Goal: Navigation & Orientation: Find specific page/section

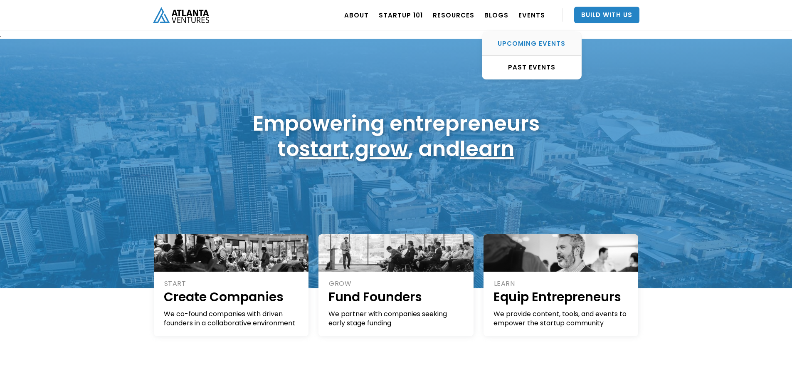
click at [531, 38] on link "UPCOMING EVENTS" at bounding box center [531, 44] width 99 height 24
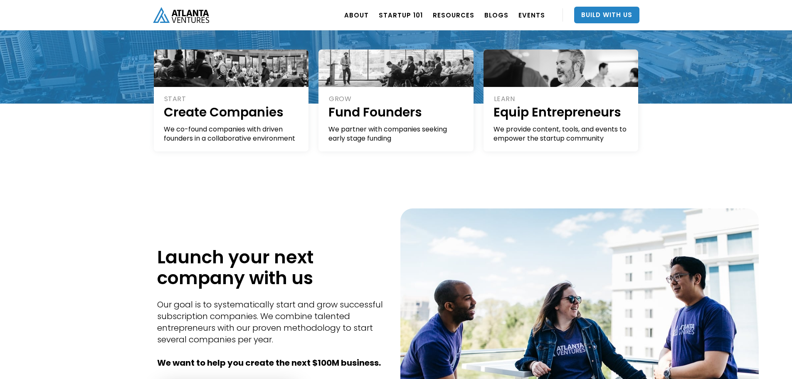
scroll to position [185, 0]
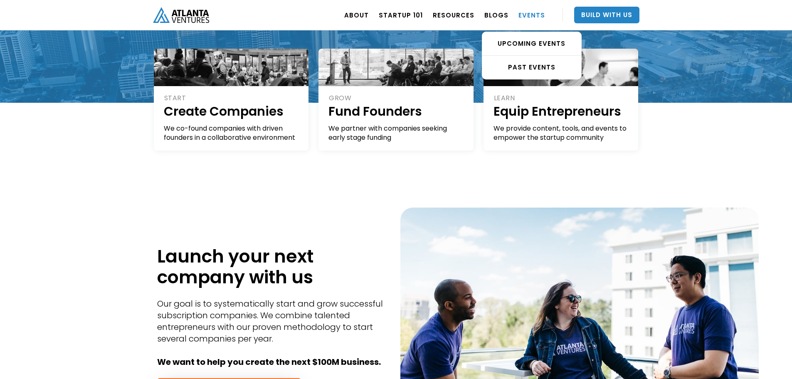
click at [536, 8] on link "EVENTS" at bounding box center [531, 14] width 27 height 23
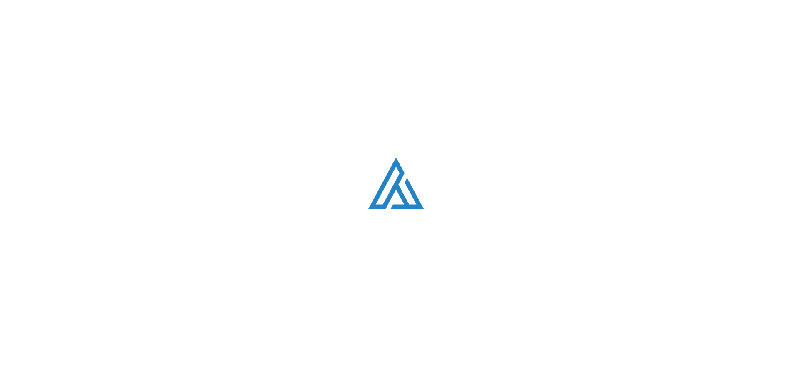
scroll to position [282, 0]
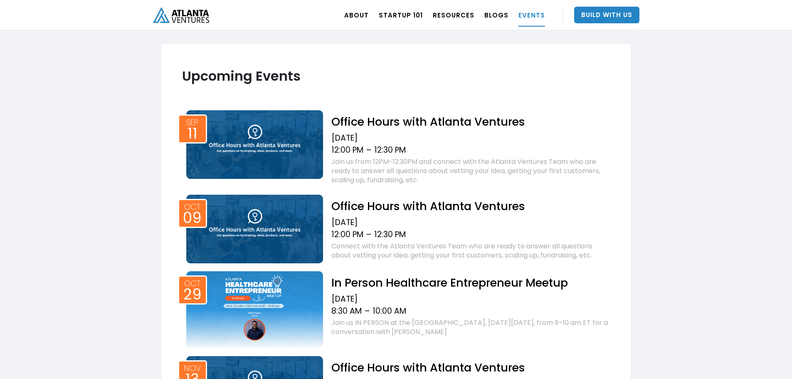
click at [254, 134] on img at bounding box center [254, 144] width 137 height 69
click at [259, 224] on img at bounding box center [254, 229] width 137 height 69
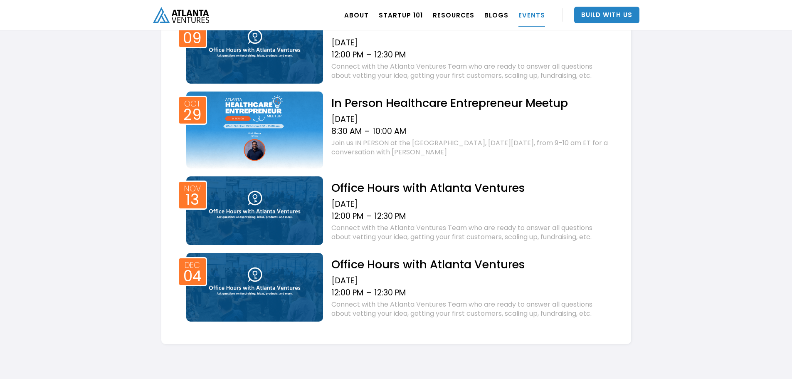
scroll to position [462, 0]
click at [264, 209] on img at bounding box center [254, 210] width 137 height 69
click at [259, 274] on img at bounding box center [254, 286] width 137 height 69
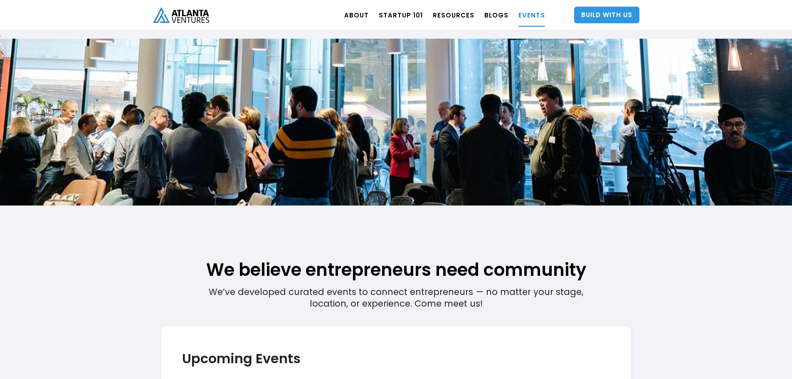
click at [606, 13] on link "Build With Us" at bounding box center [606, 15] width 65 height 17
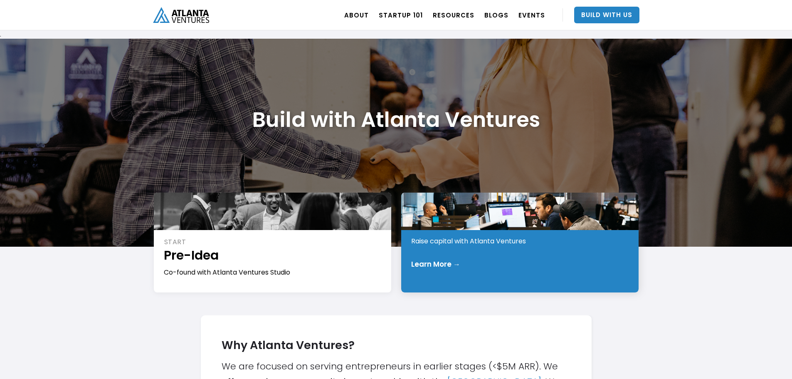
click at [453, 212] on div at bounding box center [519, 210] width 237 height 37
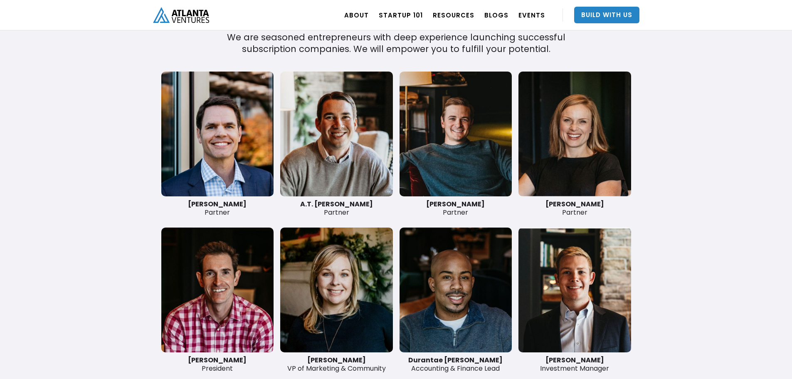
scroll to position [1937, 0]
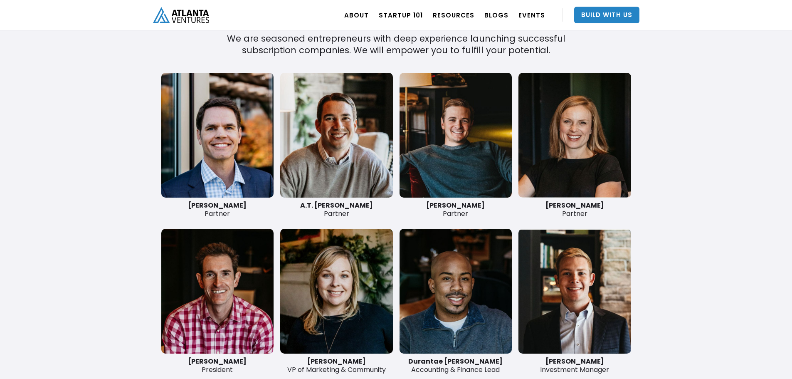
click at [335, 137] on link at bounding box center [336, 135] width 113 height 125
click at [454, 131] on link at bounding box center [455, 135] width 113 height 125
click at [588, 122] on link at bounding box center [574, 135] width 113 height 125
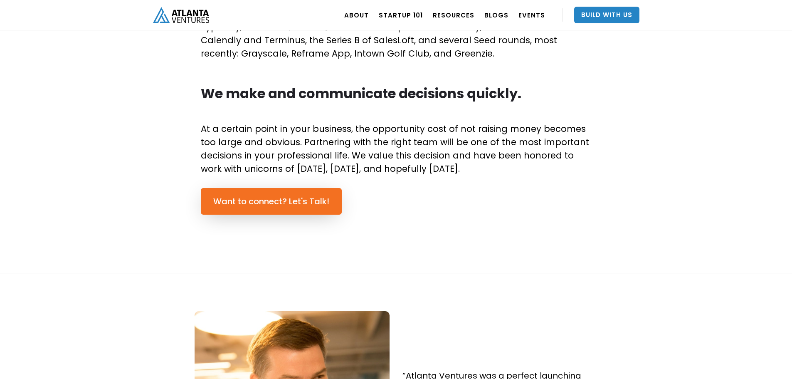
scroll to position [552, 0]
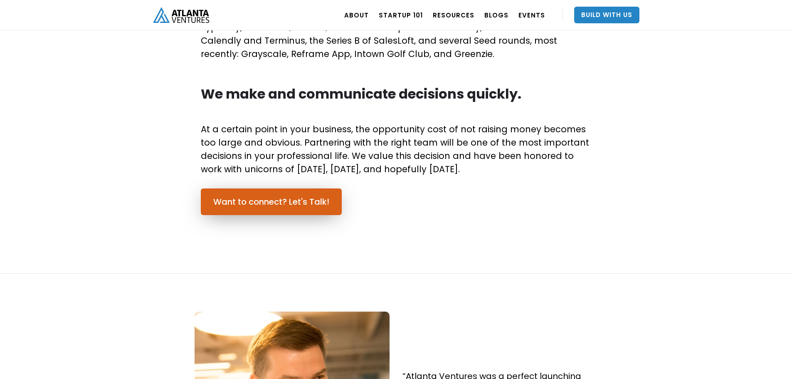
click at [245, 201] on link "Want to connect? Let's Talk!" at bounding box center [271, 201] width 141 height 27
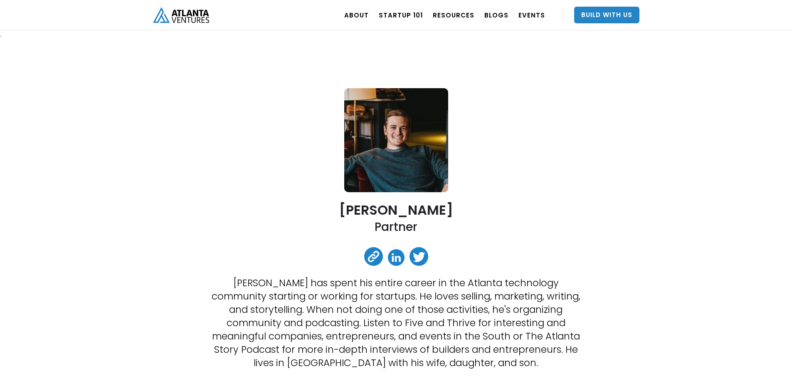
click at [394, 255] on link at bounding box center [396, 257] width 17 height 17
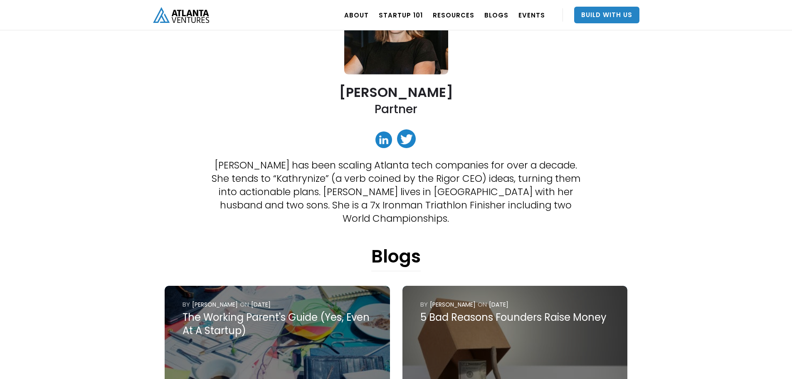
scroll to position [129, 0]
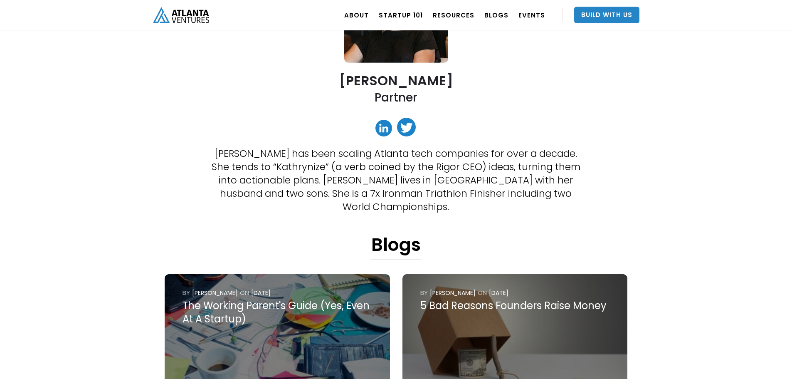
click at [375, 127] on link at bounding box center [383, 128] width 17 height 17
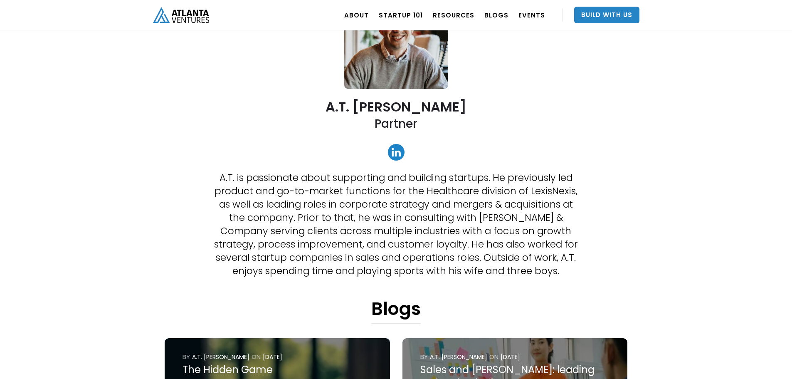
scroll to position [102, 0]
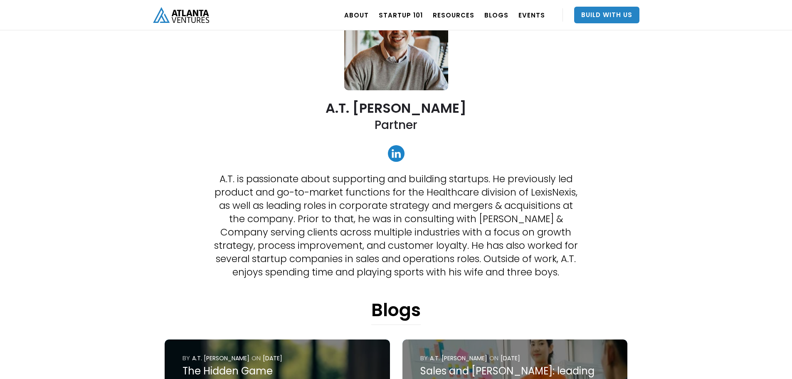
click at [396, 150] on link at bounding box center [396, 153] width 17 height 17
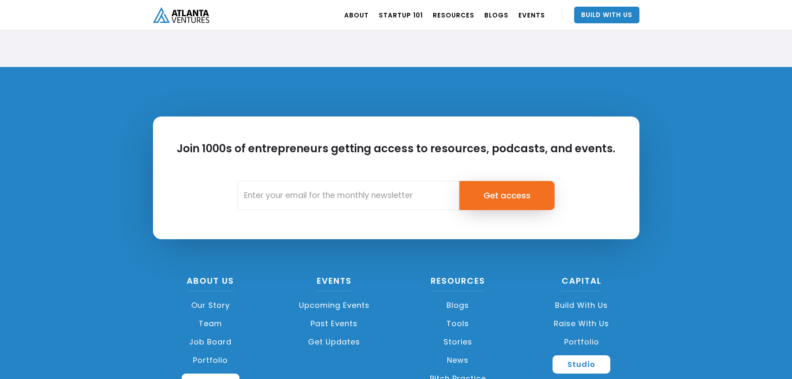
scroll to position [3046, 0]
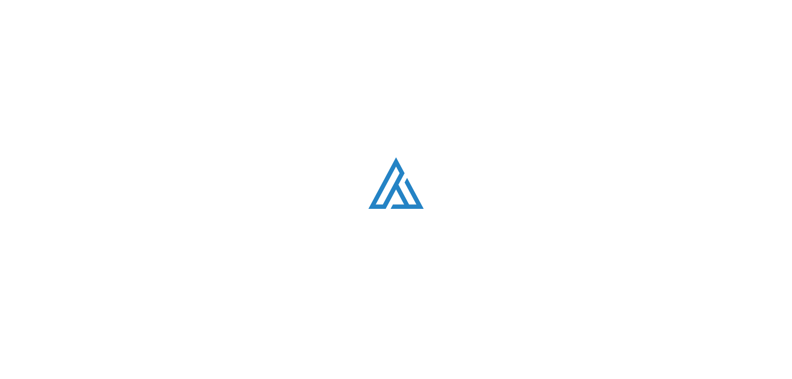
scroll to position [552, 0]
